Goal: Information Seeking & Learning: Learn about a topic

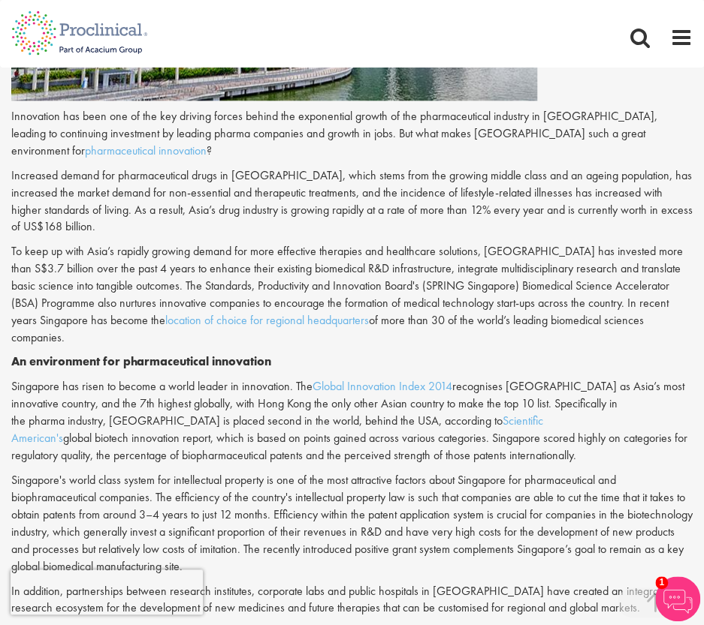
scroll to position [565, 0]
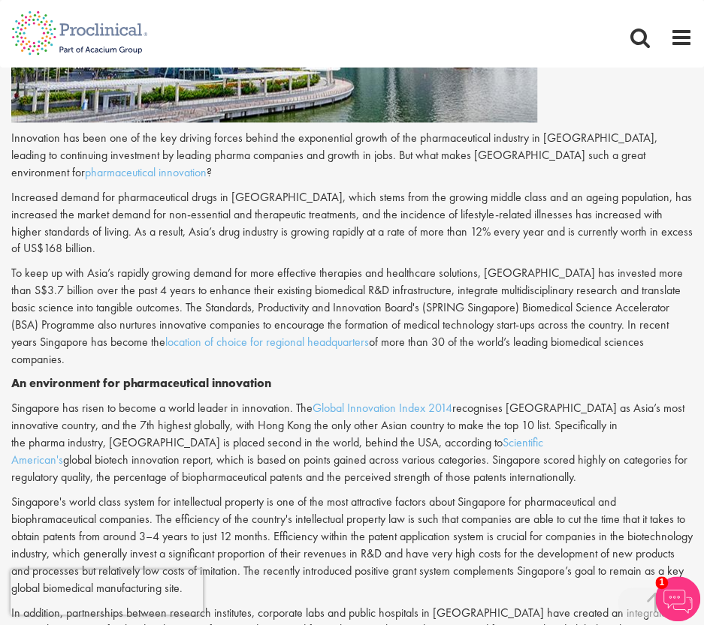
drag, startPoint x: 10, startPoint y: 194, endPoint x: 696, endPoint y: 329, distance: 699.4
click at [696, 329] on div "Vibrant growth in [GEOGRAPHIC_DATA] pharma industry being driven by innovation …" at bounding box center [352, 346] width 704 height 1397
drag, startPoint x: 696, startPoint y: 329, endPoint x: 11, endPoint y: 202, distance: 697.1
click at [11, 202] on div "Vibrant growth in [GEOGRAPHIC_DATA] pharma industry being driven by innovation …" at bounding box center [352, 346] width 704 height 1397
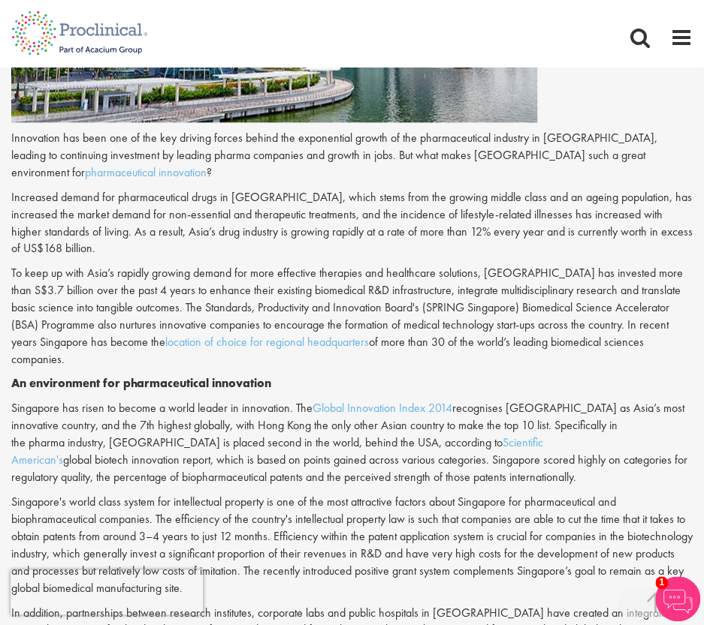
click at [11, 202] on div "Vibrant growth in [GEOGRAPHIC_DATA] pharma industry being driven by innovation …" at bounding box center [352, 346] width 704 height 1397
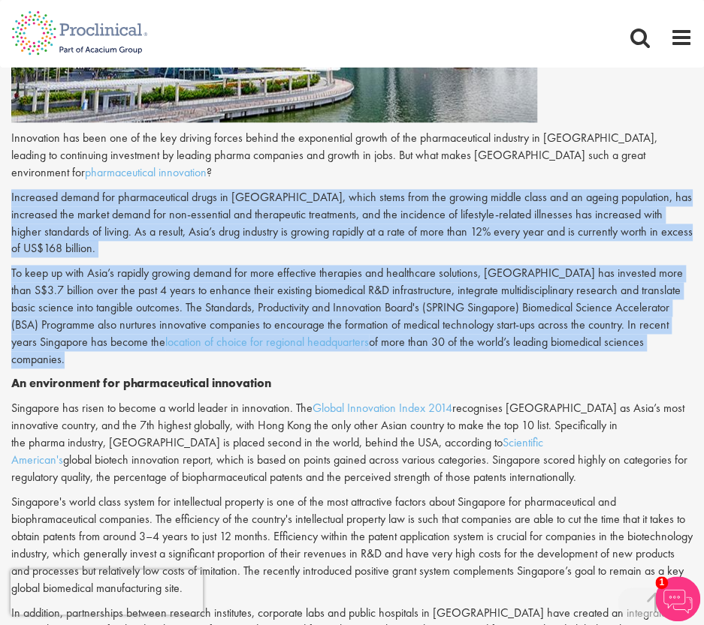
drag, startPoint x: 11, startPoint y: 202, endPoint x: 667, endPoint y: 327, distance: 668.7
click at [667, 327] on div "Vibrant growth in [GEOGRAPHIC_DATA] pharma industry being driven by innovation …" at bounding box center [352, 346] width 704 height 1397
click at [667, 327] on p "To keep up with Asia’s rapidly growing demand for more effective therapies and …" at bounding box center [351, 316] width 681 height 103
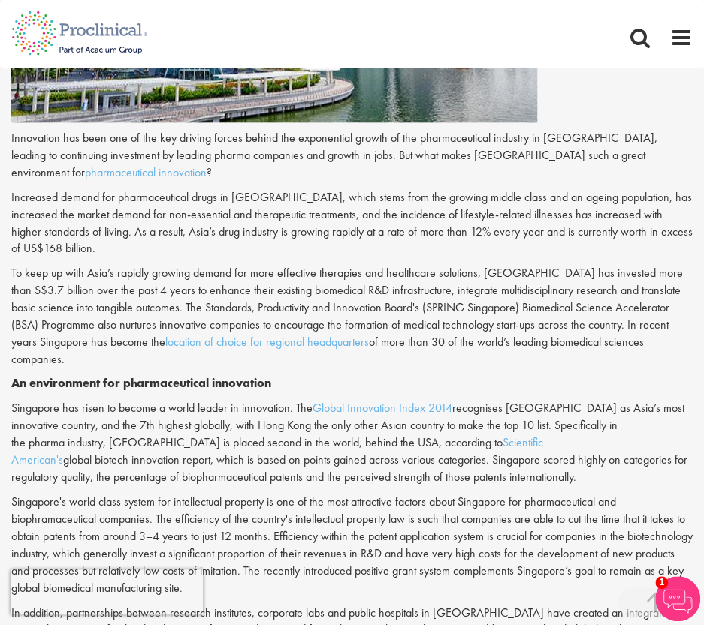
drag, startPoint x: 679, startPoint y: 330, endPoint x: 2, endPoint y: 195, distance: 689.7
click at [2, 195] on div "Vibrant growth in [GEOGRAPHIC_DATA] pharma industry being driven by innovation …" at bounding box center [352, 346] width 704 height 1397
